Goal: Transaction & Acquisition: Purchase product/service

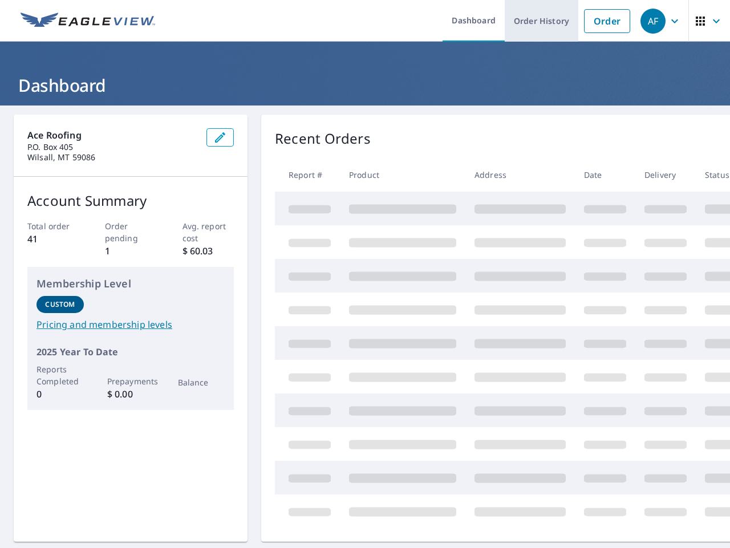
click at [534, 23] on link "Order History" at bounding box center [542, 21] width 74 height 42
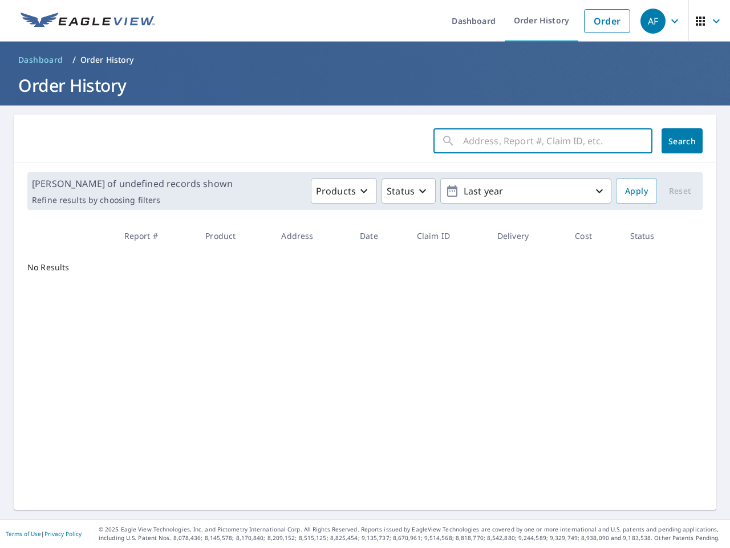
click at [475, 140] on input "text" at bounding box center [557, 141] width 189 height 32
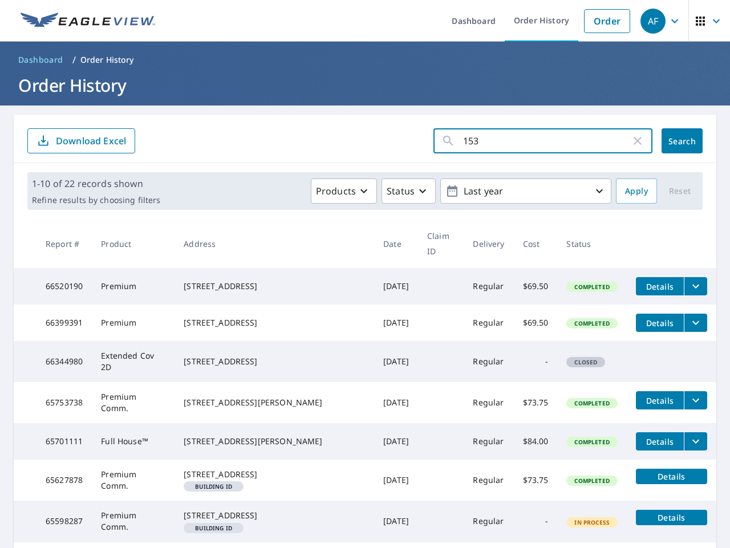
type input "1536"
click button "Search" at bounding box center [682, 140] width 41 height 25
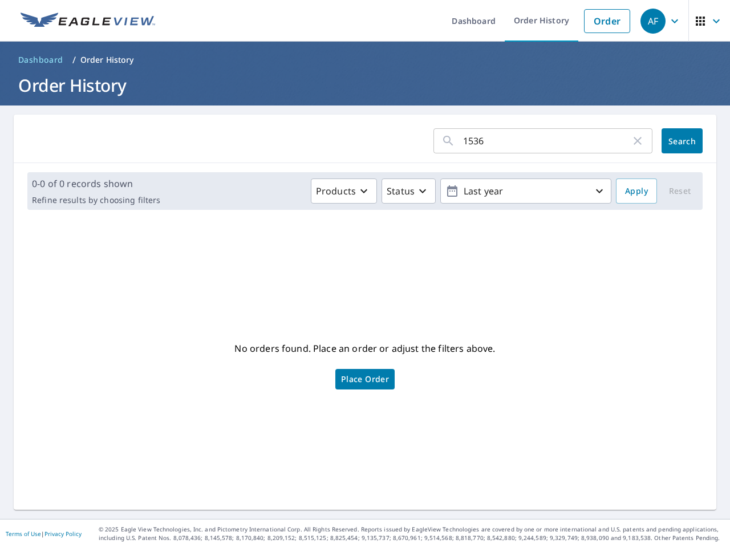
click at [503, 144] on input "1536" at bounding box center [547, 141] width 168 height 32
click at [537, 21] on link "Order History" at bounding box center [542, 21] width 74 height 42
click at [598, 13] on link "Order" at bounding box center [607, 21] width 46 height 24
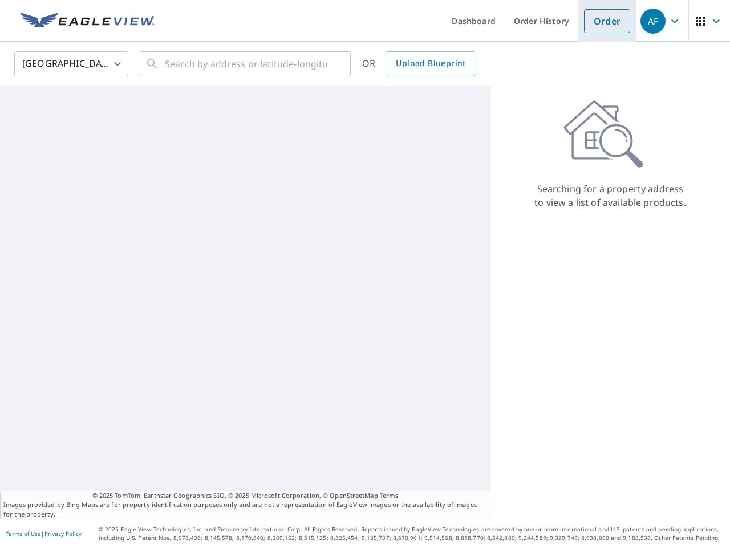
click at [597, 18] on link "Order" at bounding box center [607, 21] width 46 height 24
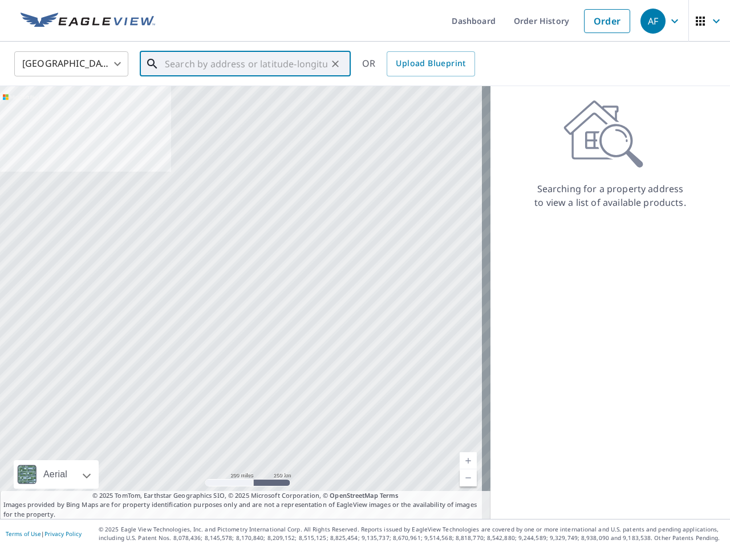
click at [264, 55] on input "text" at bounding box center [246, 64] width 163 height 32
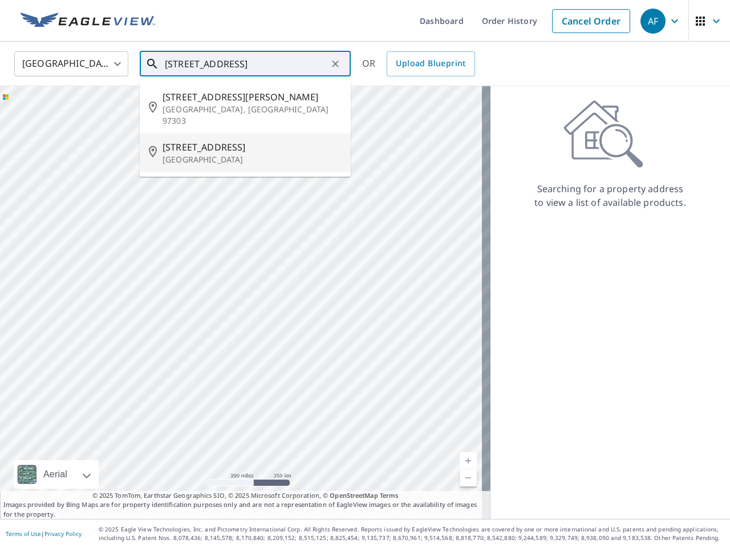
click at [195, 140] on span "[STREET_ADDRESS]" at bounding box center [252, 147] width 179 height 14
type input "[STREET_ADDRESS]"
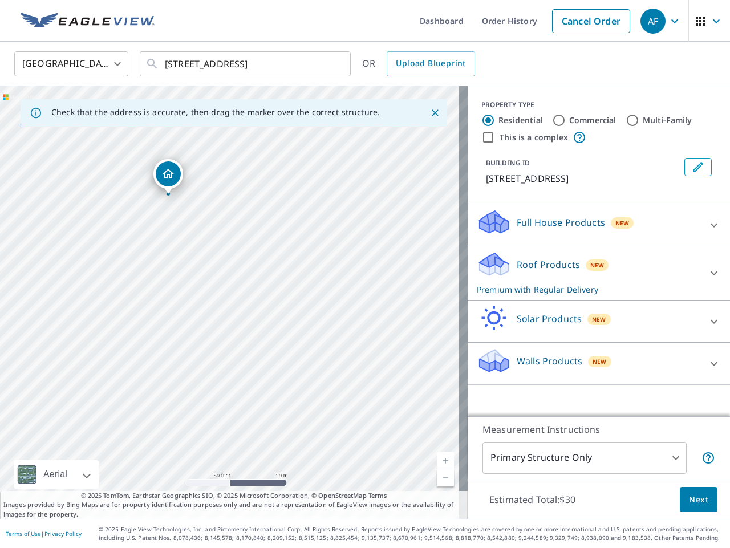
drag, startPoint x: 222, startPoint y: 269, endPoint x: 170, endPoint y: 168, distance: 113.0
click at [688, 270] on div "Roof Products New Premium with Regular Delivery" at bounding box center [589, 273] width 224 height 44
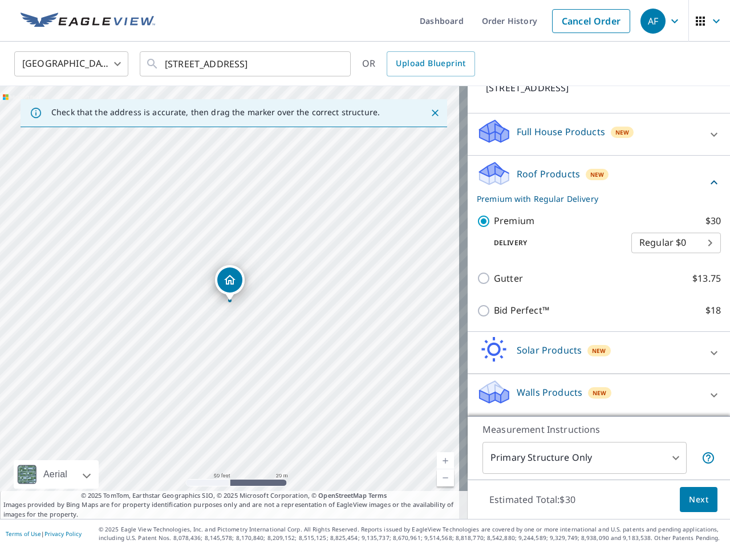
scroll to position [104, 0]
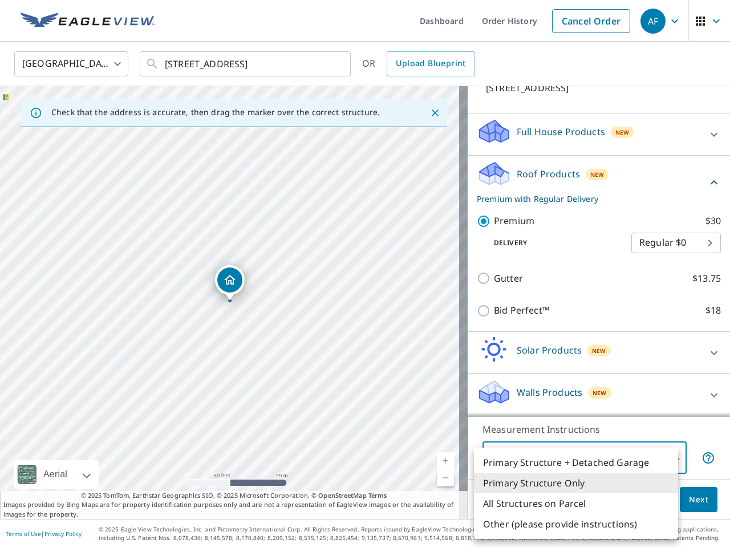
drag, startPoint x: 607, startPoint y: 451, endPoint x: 605, endPoint y: 458, distance: 7.2
click at [607, 454] on body "AF AF Dashboard Order History Cancel Order AF United States [GEOGRAPHIC_DATA] ​…" at bounding box center [365, 274] width 730 height 548
click at [566, 483] on li "Primary Structure Only" at bounding box center [576, 483] width 204 height 21
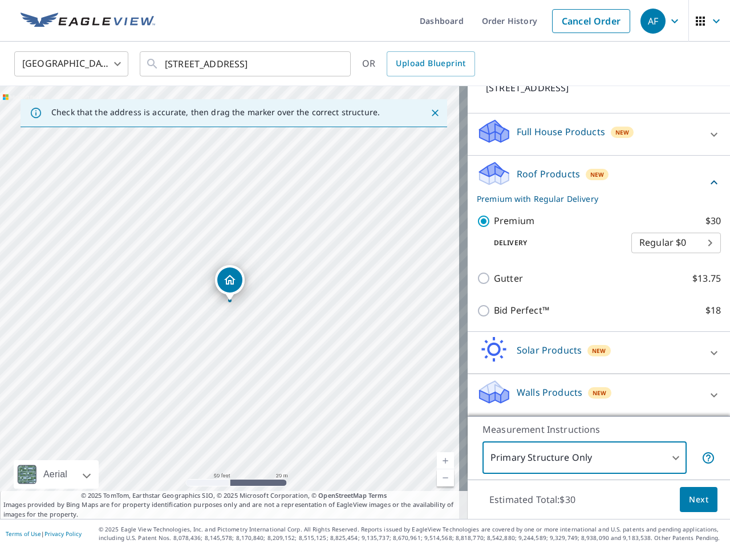
click at [689, 494] on span "Next" at bounding box center [698, 500] width 19 height 14
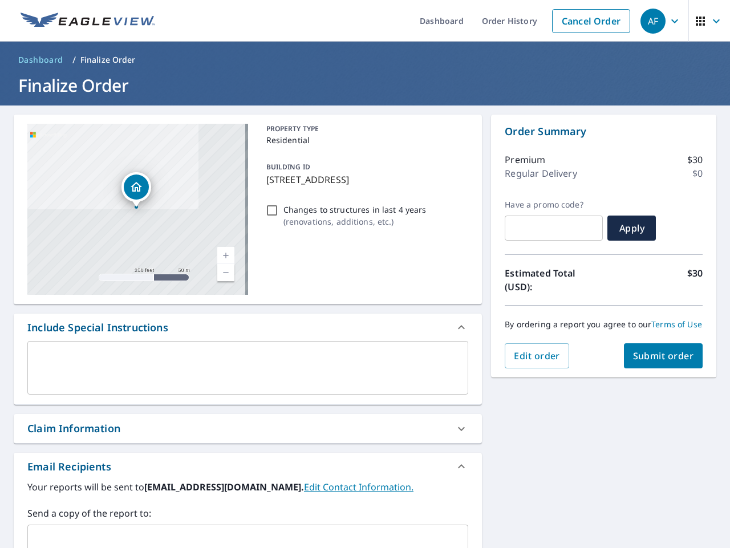
click at [633, 362] on span "Submit order" at bounding box center [663, 356] width 61 height 13
